Goal: Navigation & Orientation: Find specific page/section

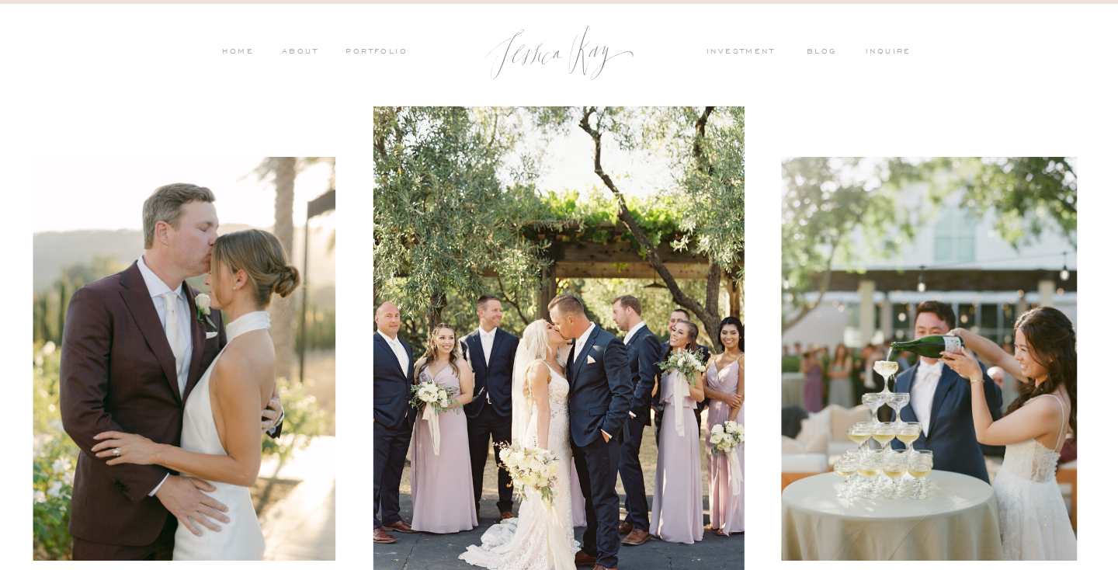
click at [377, 50] on nav "PORTFOLIO" at bounding box center [375, 53] width 64 height 14
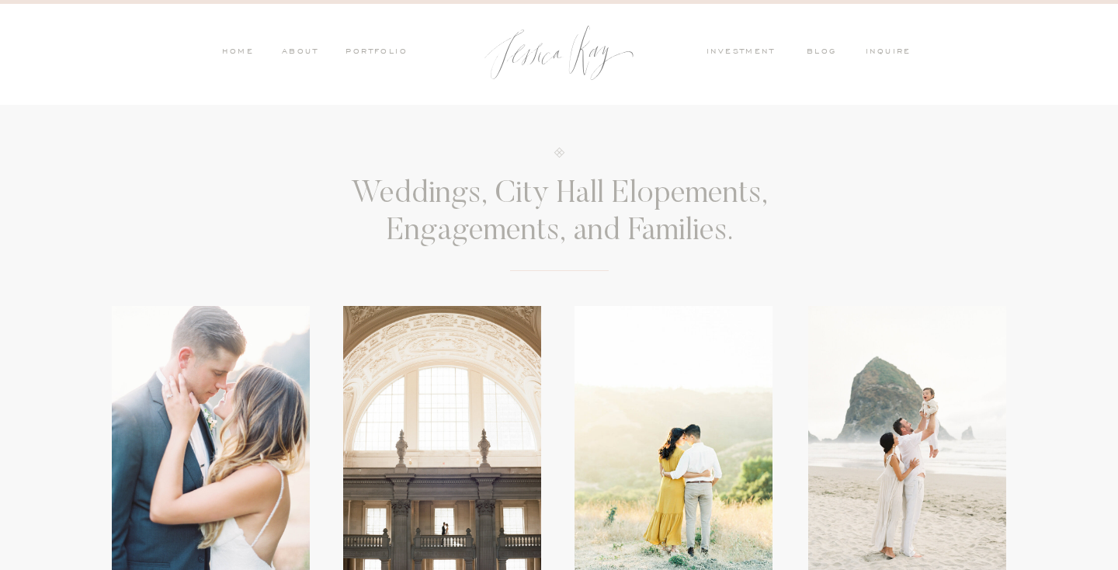
click at [363, 52] on nav "PORTFOLIO" at bounding box center [375, 53] width 64 height 14
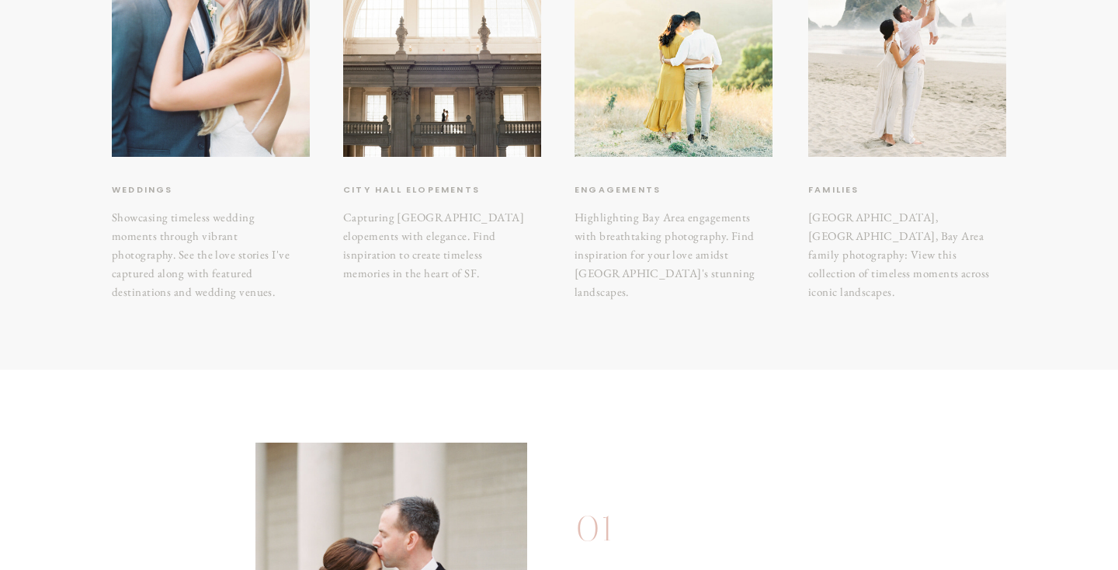
scroll to position [412, 0]
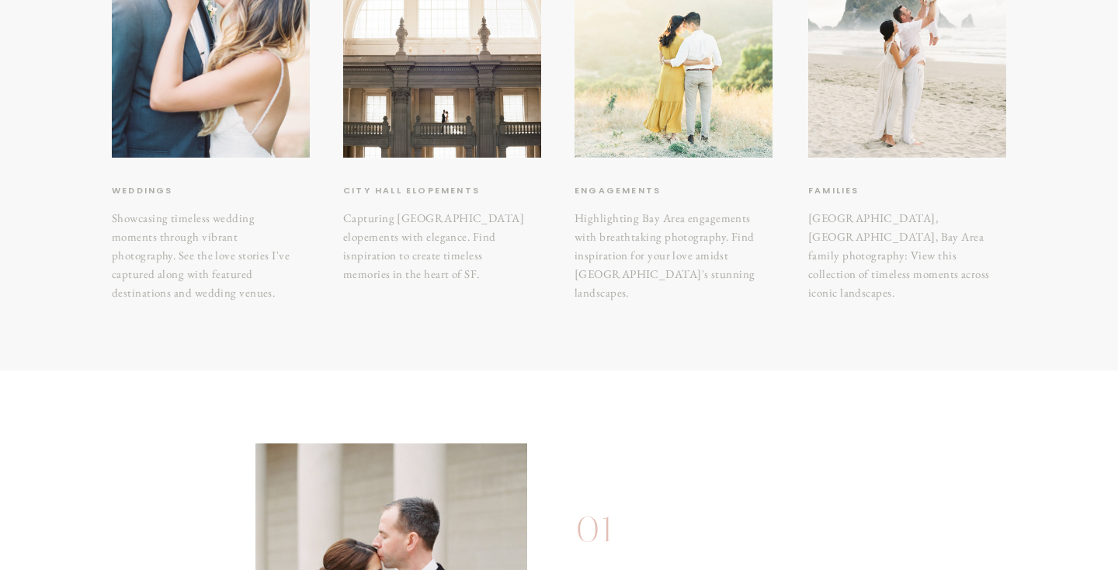
click at [696, 112] on div at bounding box center [674, 26] width 198 height 264
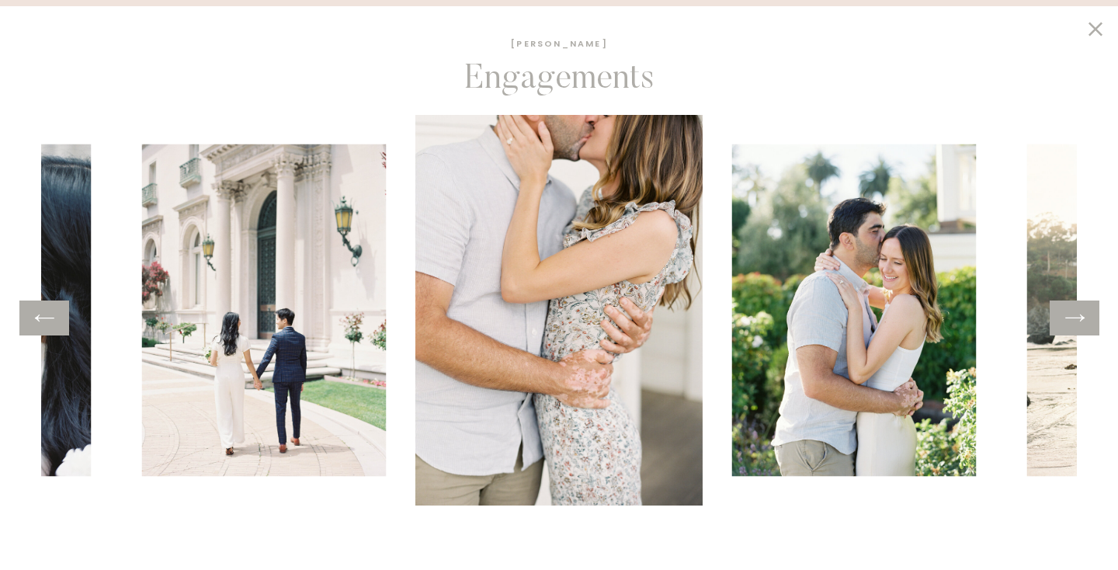
click at [1064, 322] on icon at bounding box center [1075, 318] width 23 height 24
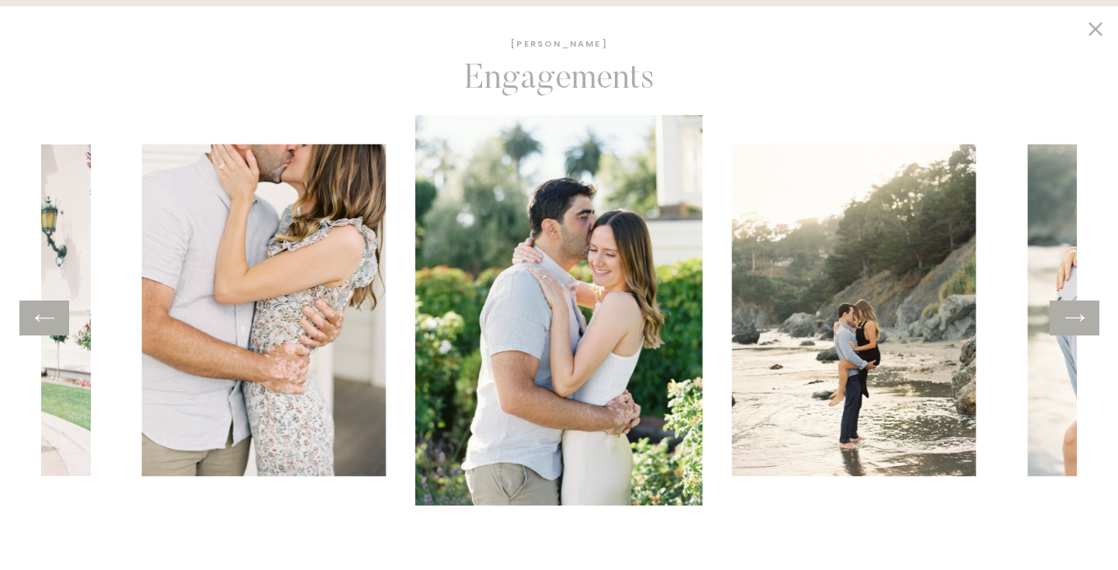
click at [1064, 322] on icon at bounding box center [1075, 318] width 23 height 24
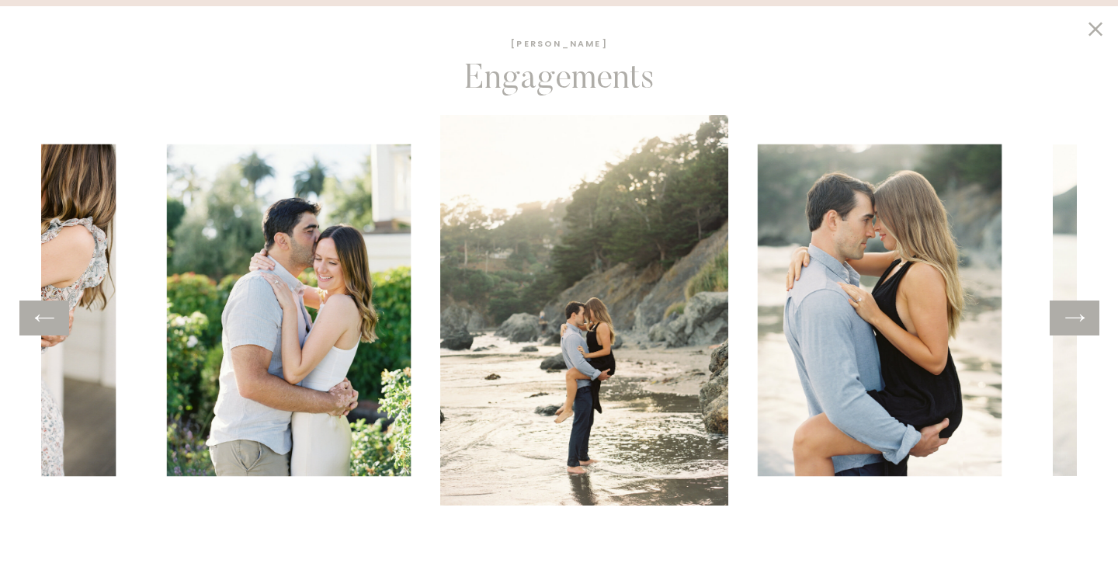
click at [1064, 322] on icon at bounding box center [1075, 318] width 23 height 24
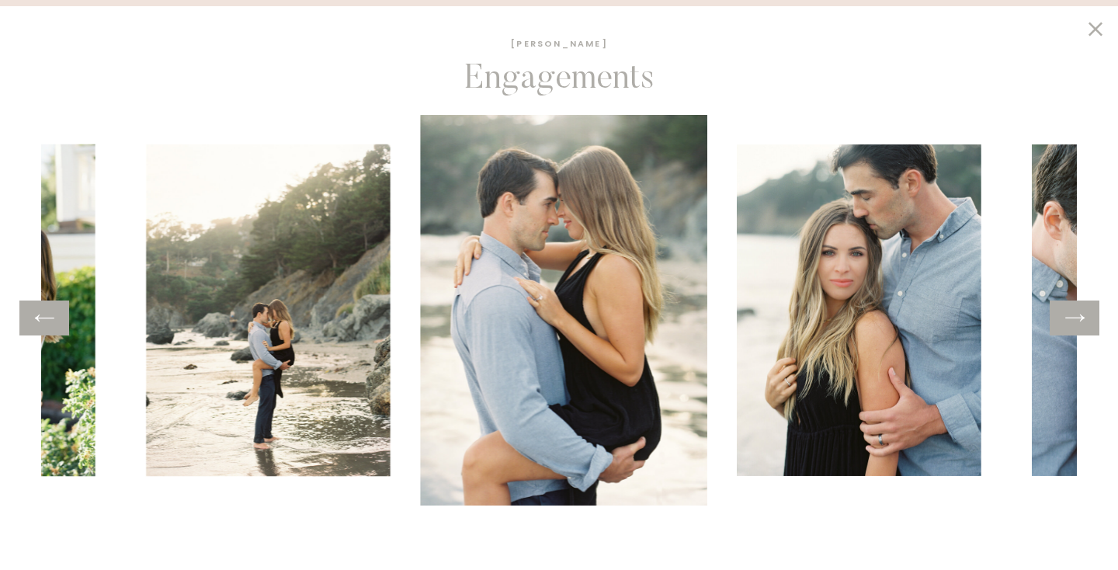
click at [1064, 322] on icon at bounding box center [1075, 318] width 23 height 24
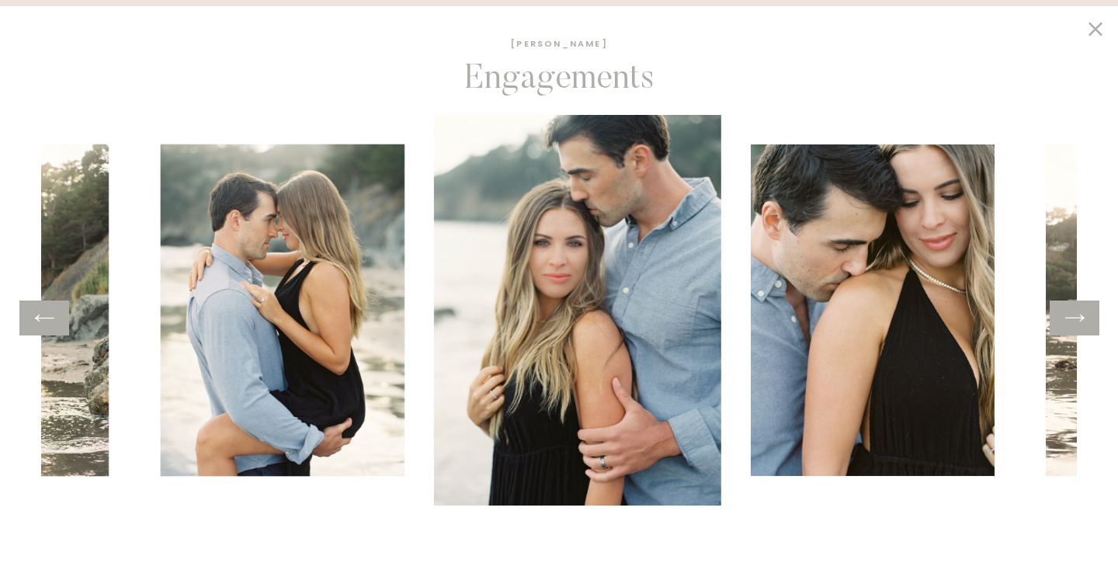
click at [1064, 322] on icon at bounding box center [1075, 318] width 23 height 24
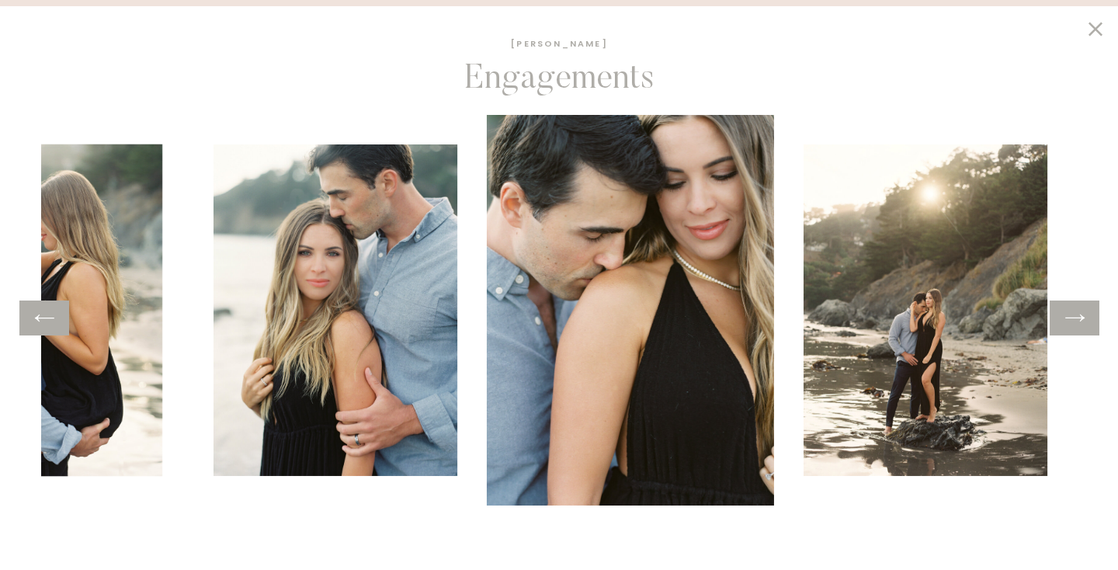
click at [1064, 322] on icon at bounding box center [1075, 318] width 23 height 24
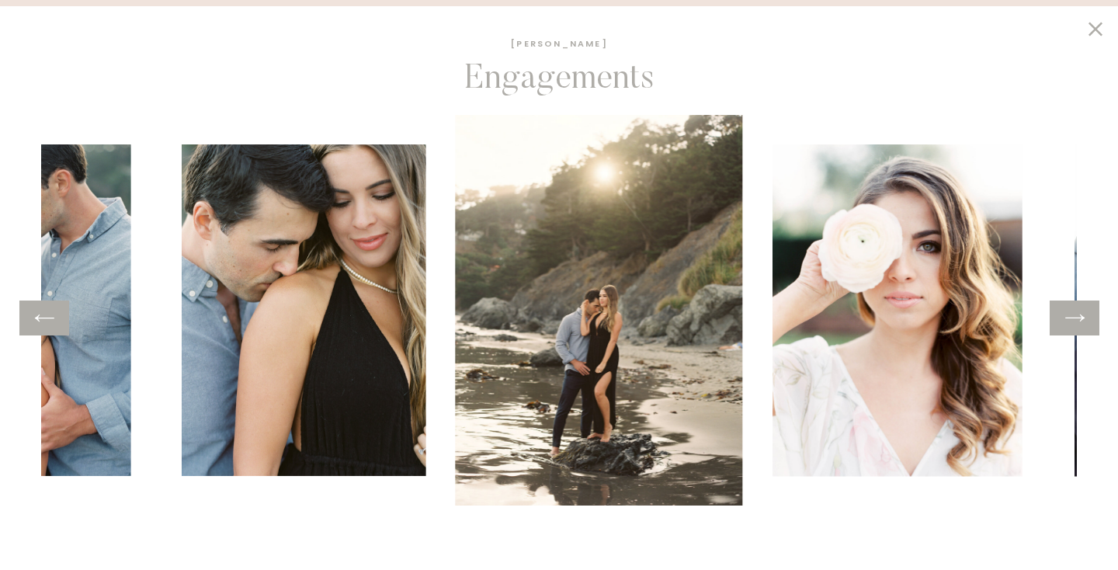
click at [1064, 322] on icon at bounding box center [1075, 318] width 23 height 24
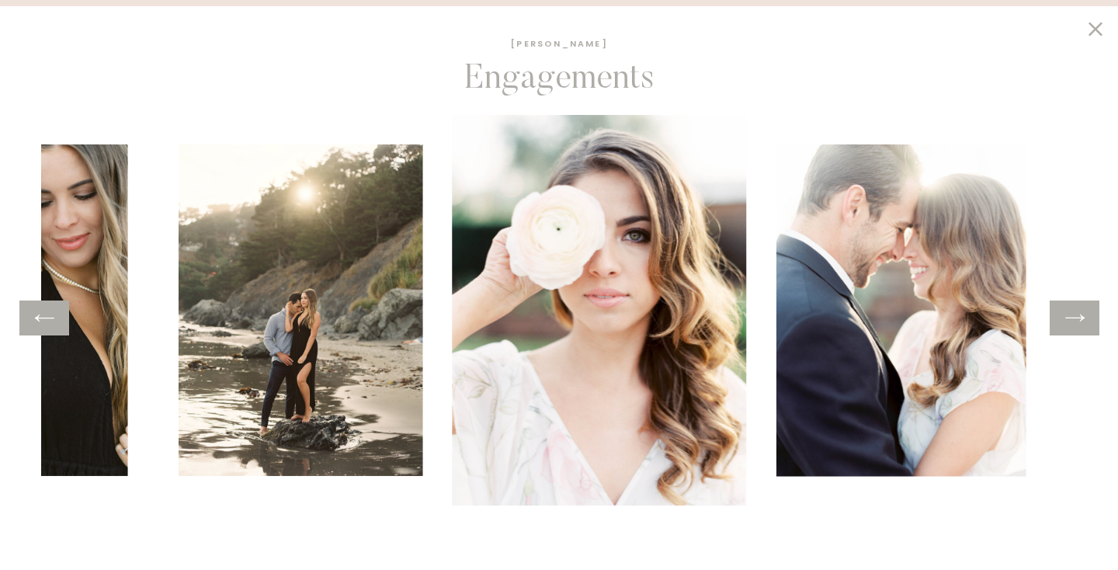
click at [1064, 322] on icon at bounding box center [1075, 318] width 23 height 24
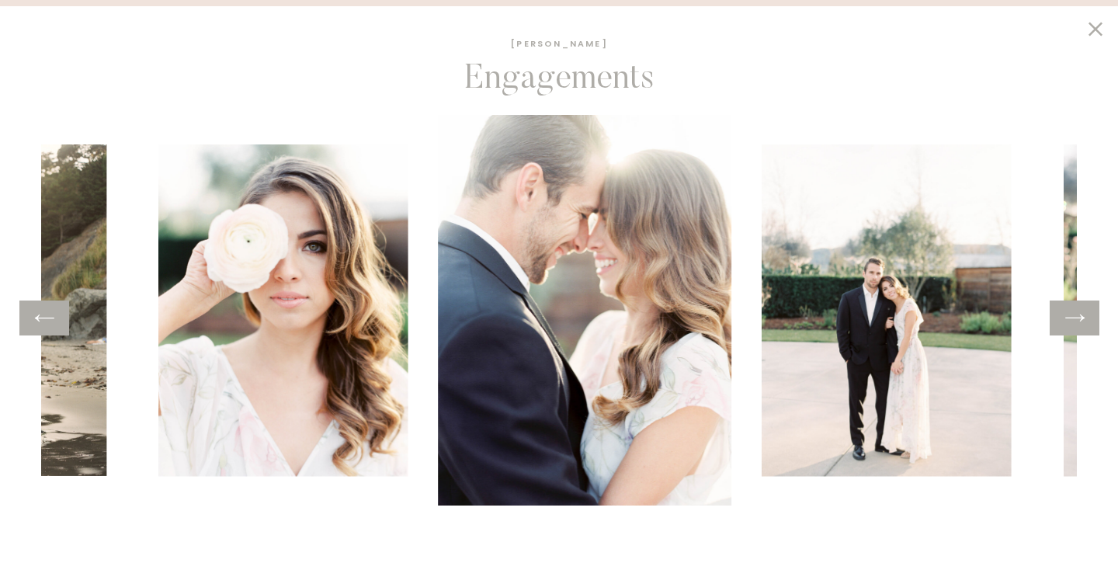
click at [1064, 322] on icon at bounding box center [1075, 318] width 23 height 24
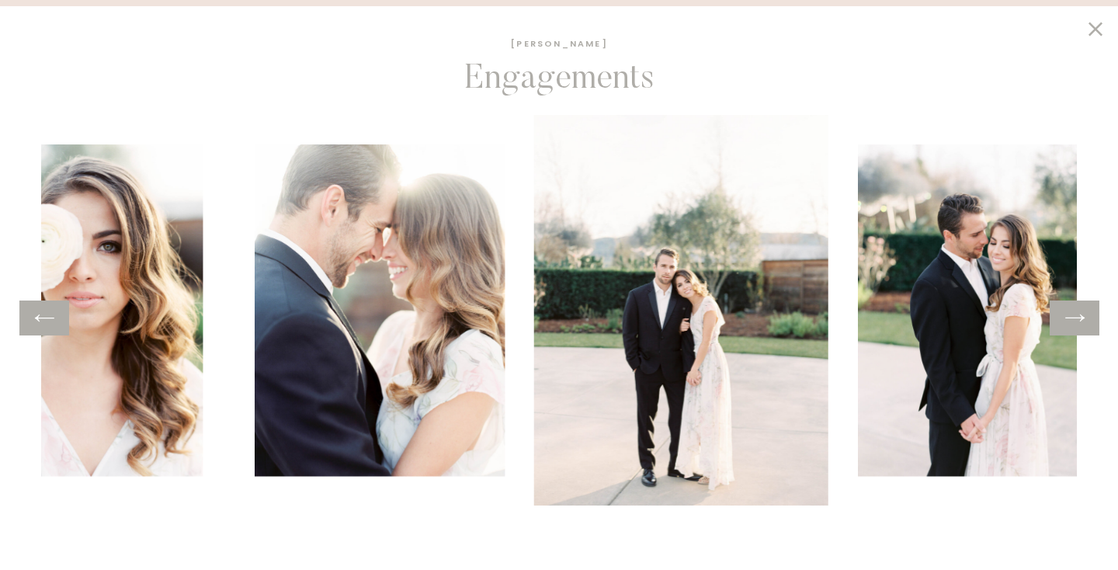
click at [1064, 322] on icon at bounding box center [1075, 318] width 23 height 24
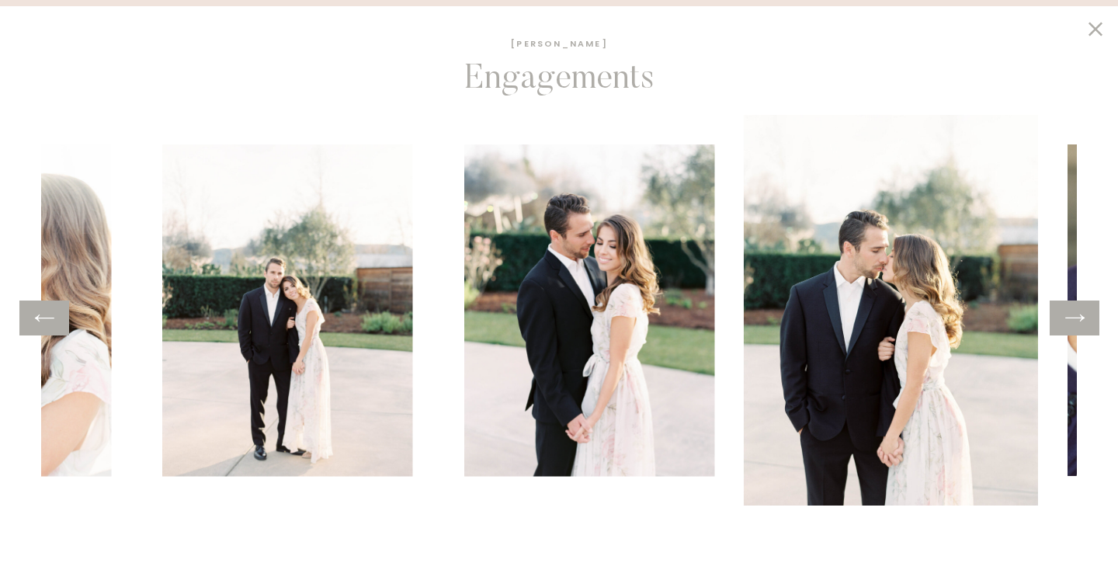
click at [1064, 322] on icon at bounding box center [1075, 318] width 23 height 24
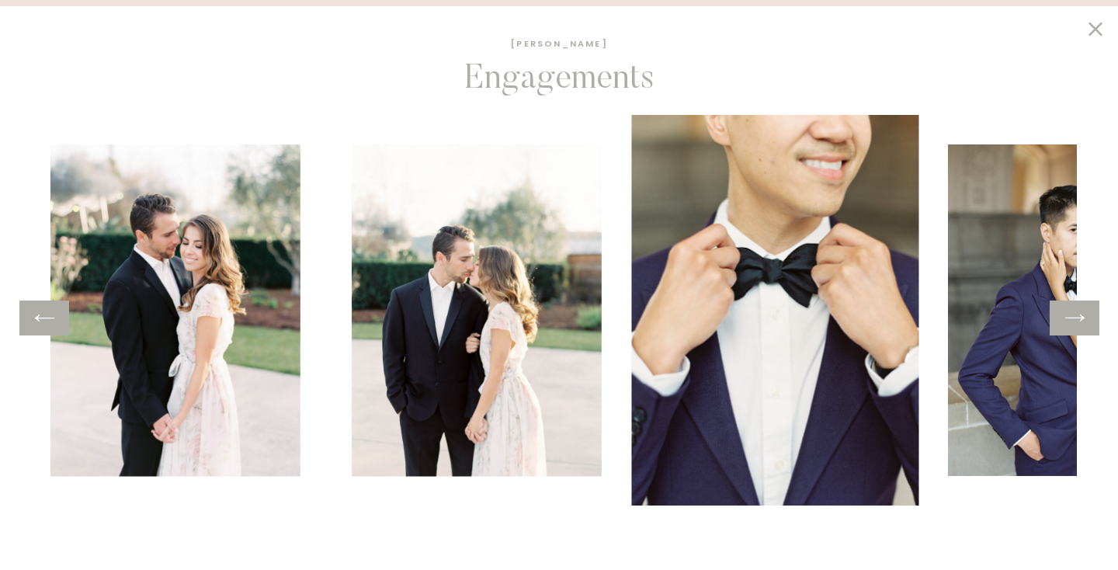
click at [1064, 322] on icon at bounding box center [1075, 318] width 23 height 24
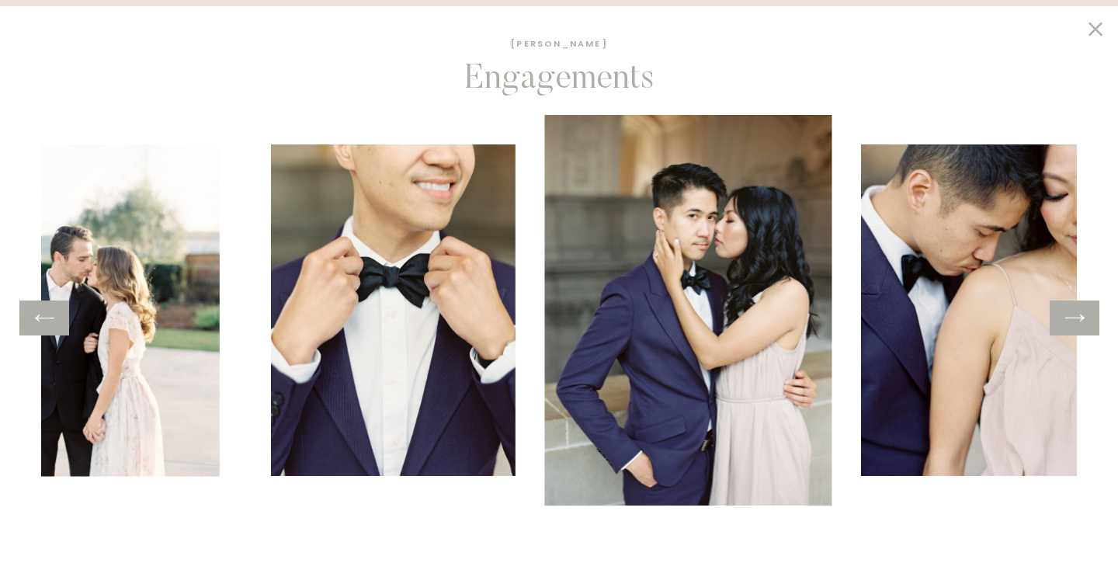
click at [1064, 322] on icon at bounding box center [1075, 318] width 23 height 24
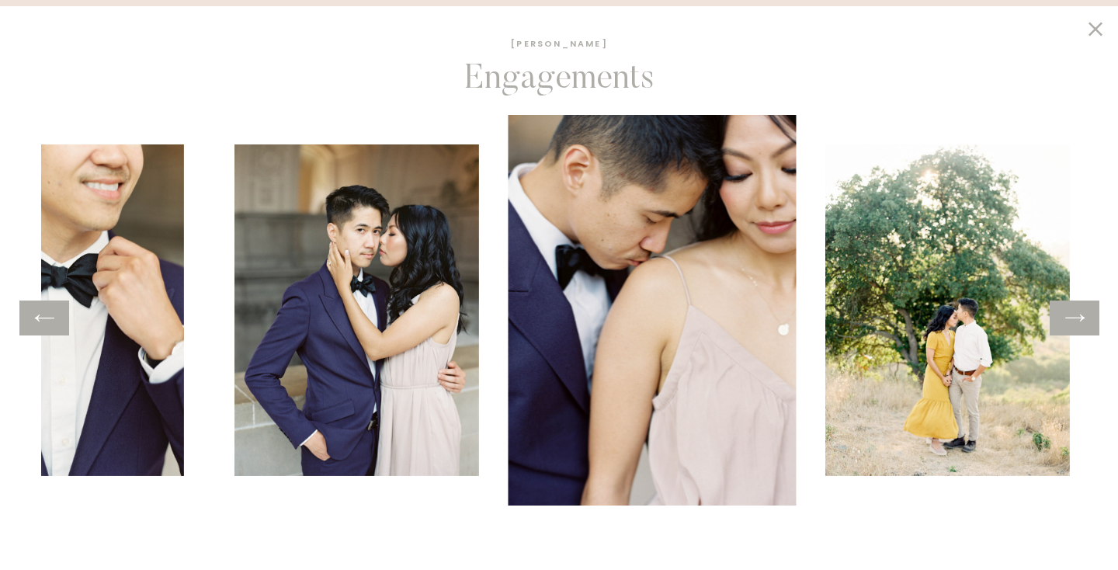
click at [1064, 322] on icon at bounding box center [1075, 318] width 23 height 24
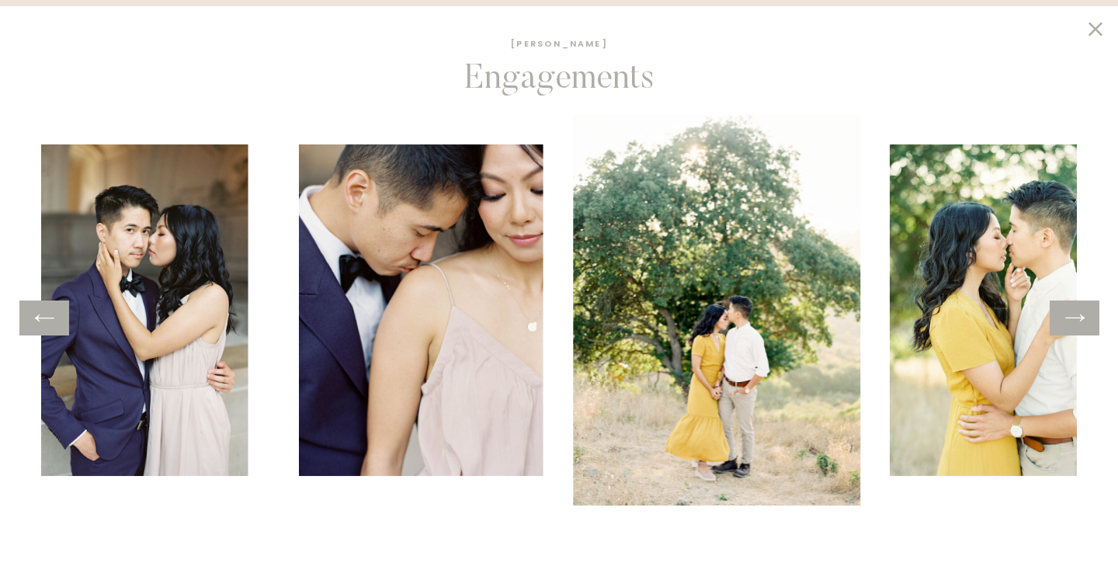
click at [1064, 322] on icon at bounding box center [1075, 318] width 23 height 24
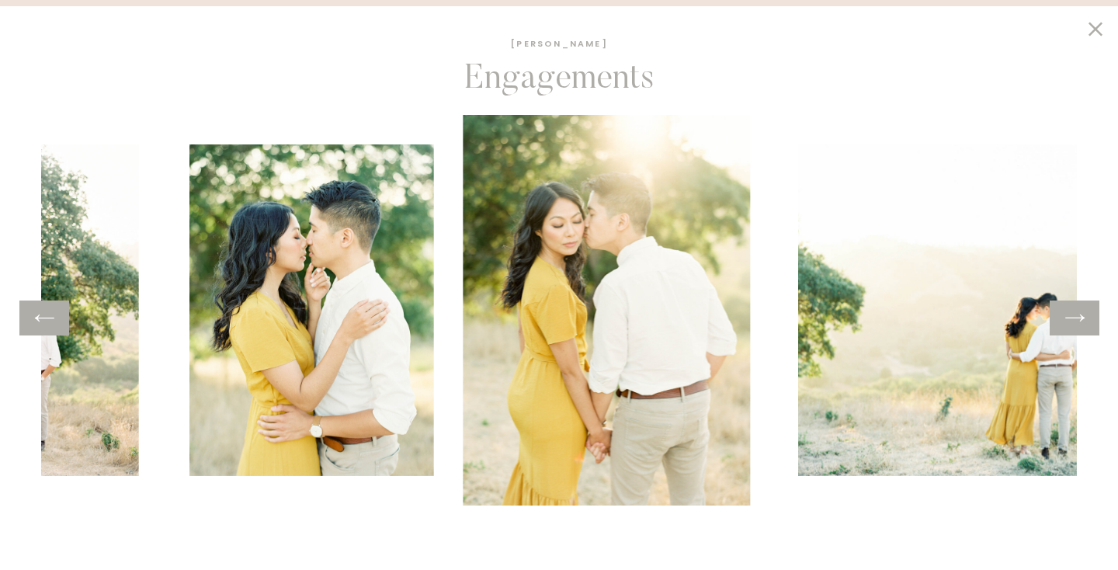
click at [1064, 322] on icon at bounding box center [1075, 318] width 23 height 24
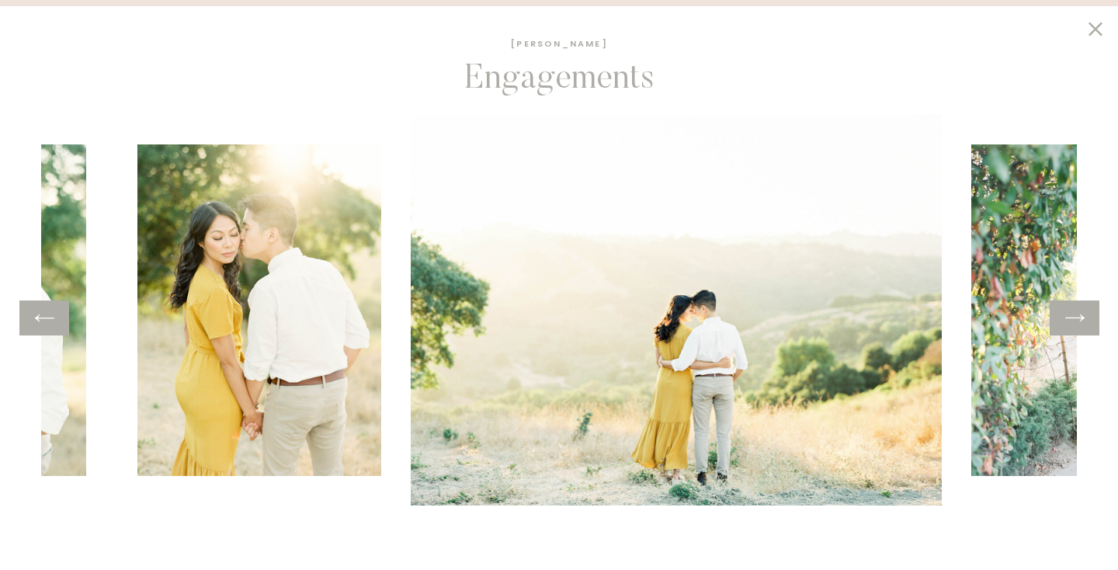
click at [1064, 322] on icon at bounding box center [1075, 318] width 23 height 24
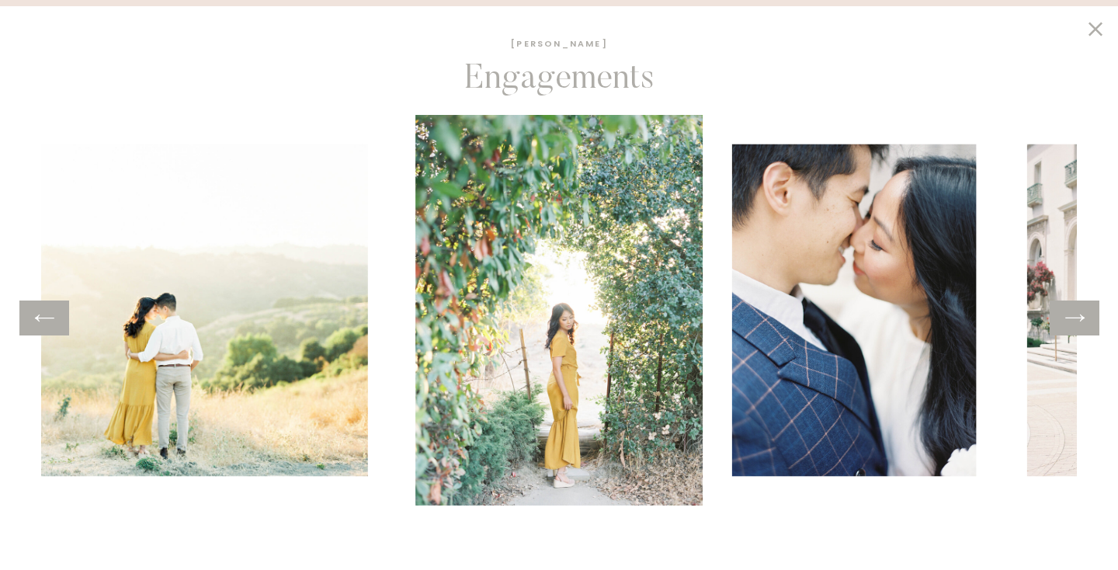
click at [1064, 322] on icon at bounding box center [1075, 318] width 23 height 24
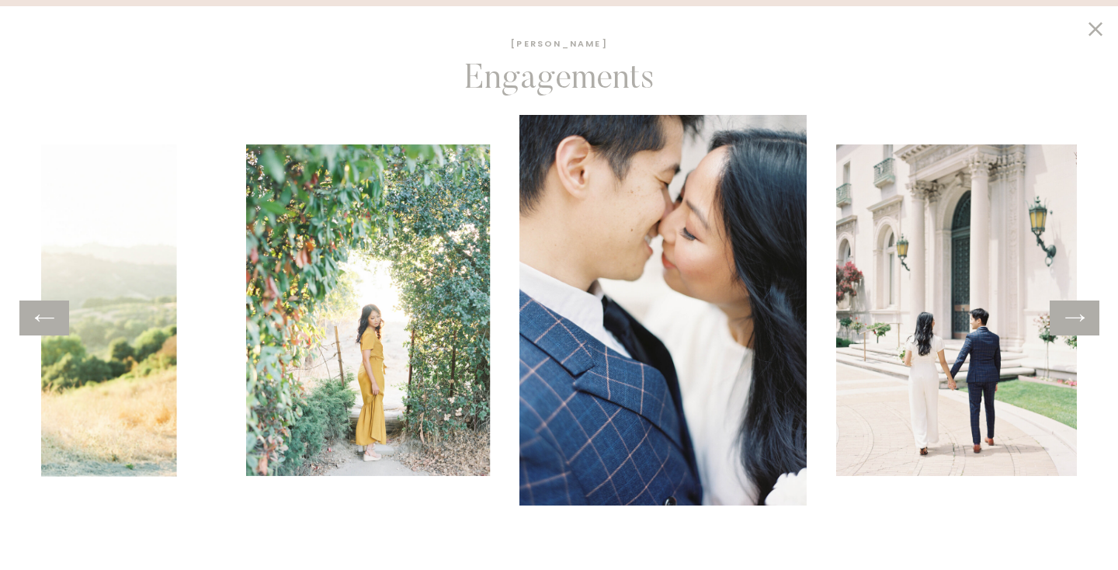
click at [1064, 322] on icon at bounding box center [1075, 318] width 23 height 24
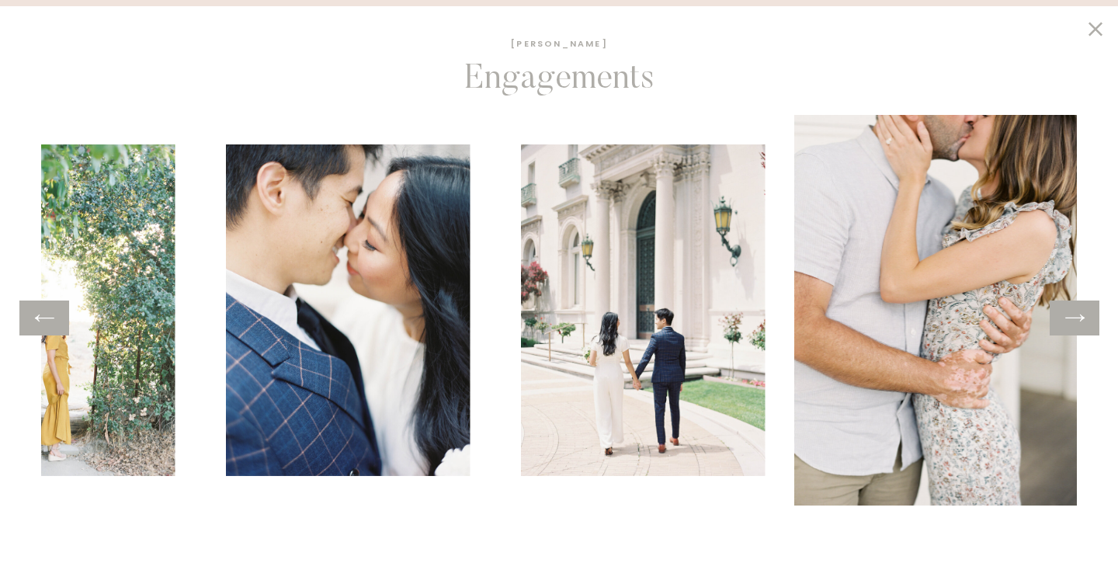
click at [1064, 322] on icon at bounding box center [1075, 318] width 23 height 24
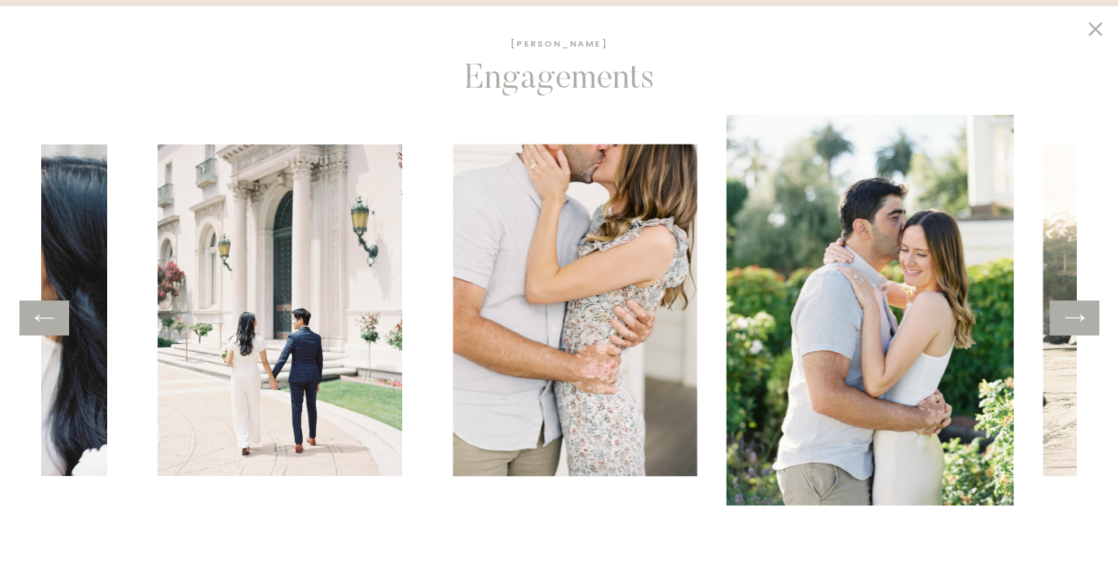
click at [1064, 322] on icon at bounding box center [1075, 318] width 23 height 24
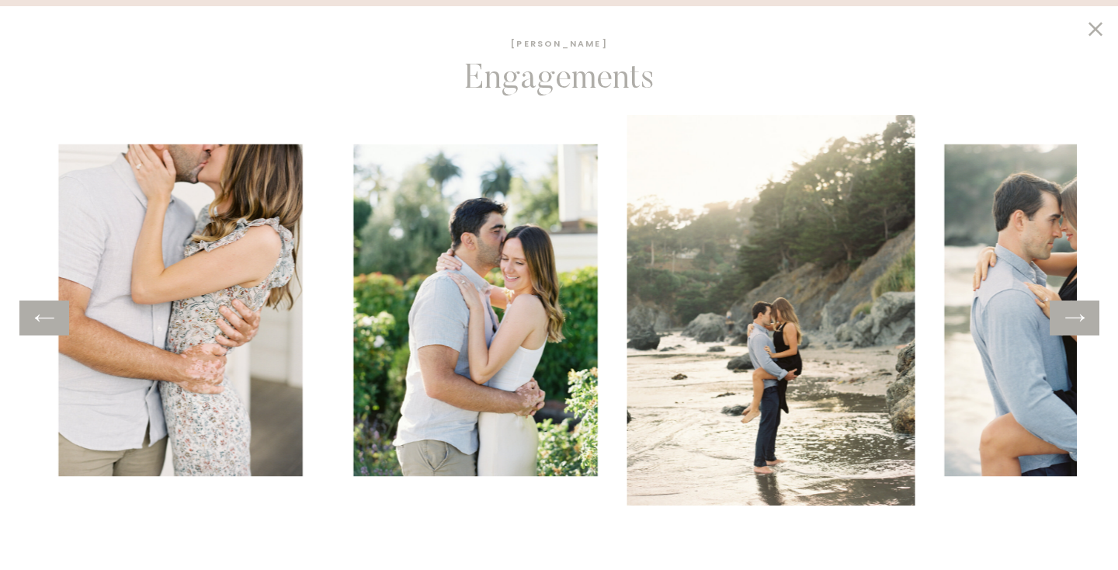
click at [1064, 322] on icon at bounding box center [1075, 318] width 23 height 24
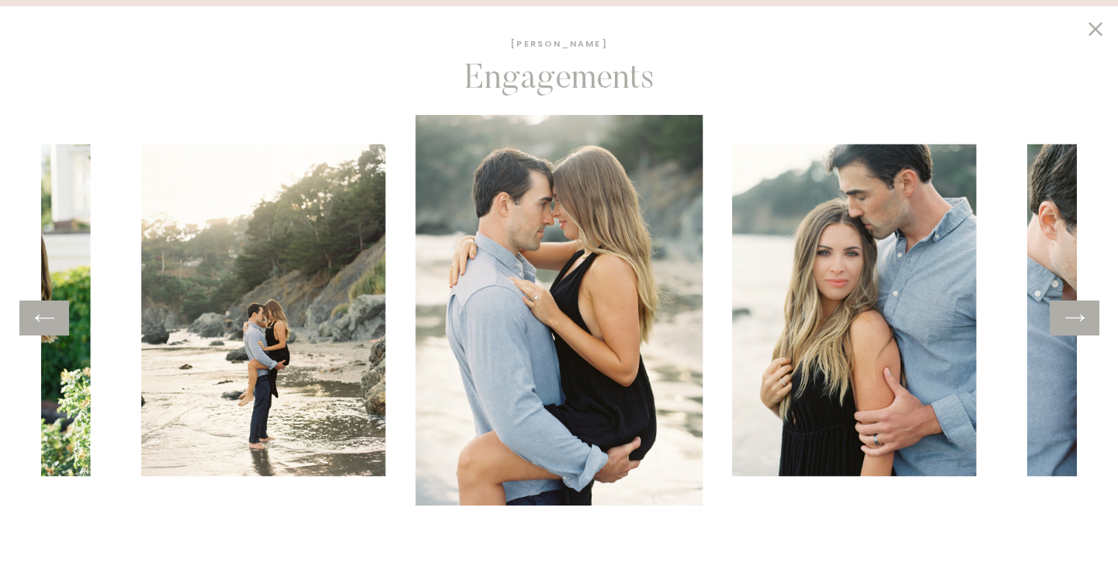
click at [48, 325] on icon at bounding box center [44, 318] width 23 height 24
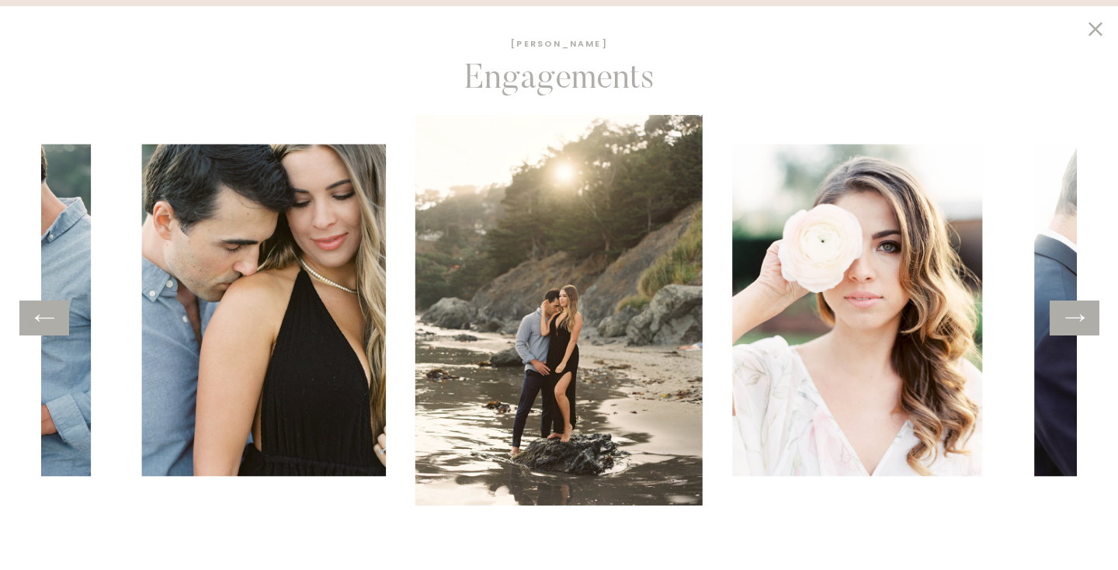
scroll to position [1390, 0]
